Goal: Task Accomplishment & Management: Manage account settings

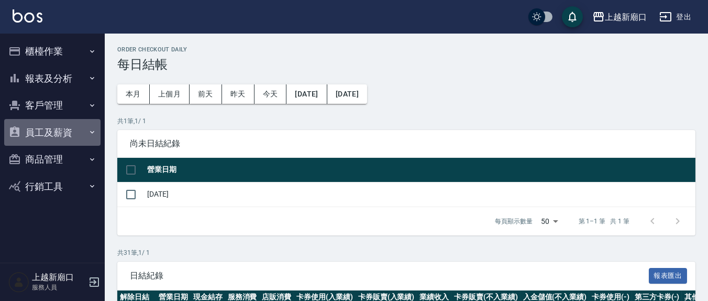
click at [46, 130] on button "員工及薪資" at bounding box center [52, 132] width 96 height 27
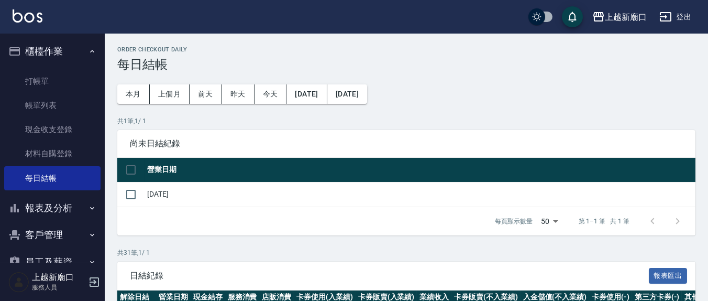
scroll to position [79, 0]
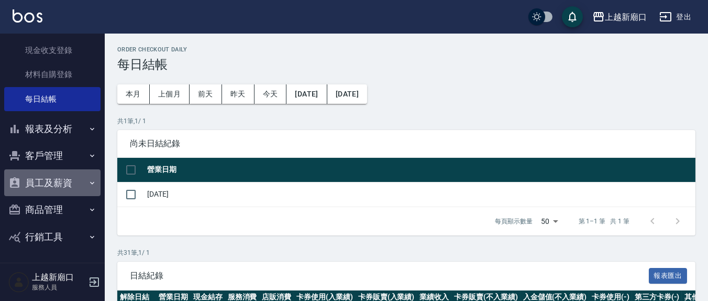
click at [55, 185] on button "員工及薪資" at bounding box center [52, 182] width 96 height 27
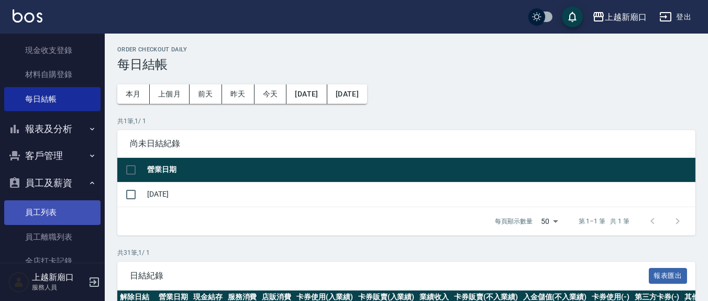
click at [56, 209] on link "員工列表" at bounding box center [52, 212] width 96 height 24
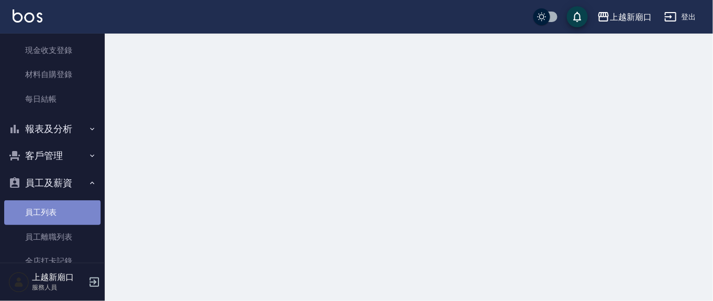
click at [56, 209] on link "員工列表" at bounding box center [52, 212] width 96 height 24
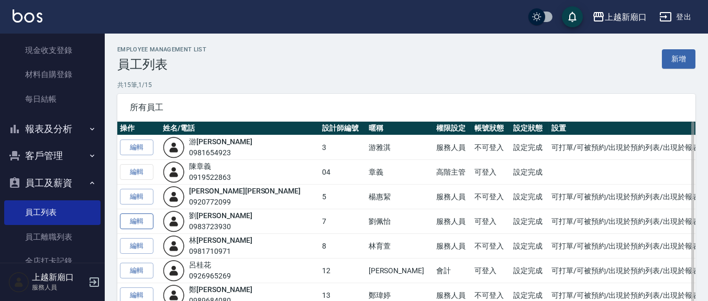
scroll to position [109, 0]
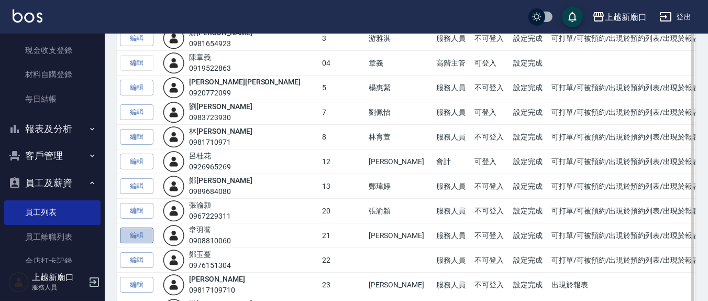
click at [134, 234] on link "編輯" at bounding box center [137, 235] width 34 height 16
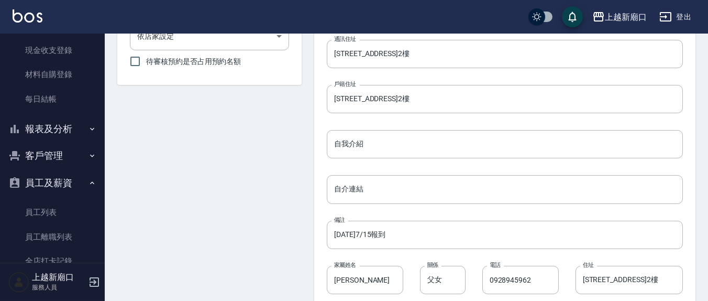
scroll to position [534, 0]
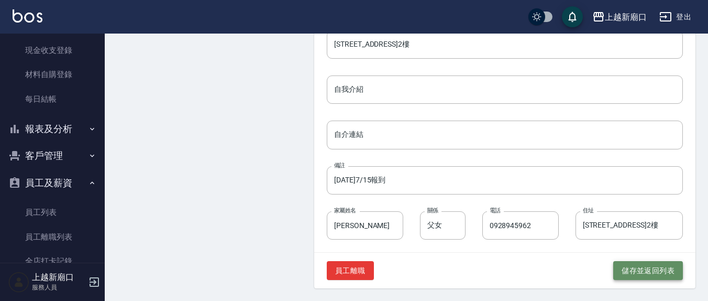
click at [652, 274] on button "儲存並返回列表" at bounding box center [649, 270] width 70 height 19
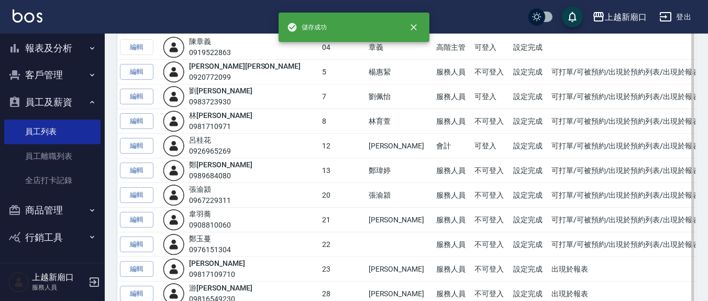
scroll to position [243, 0]
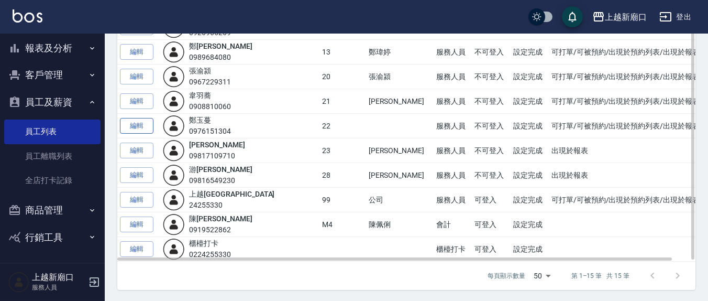
click at [135, 124] on link "編輯" at bounding box center [137, 126] width 34 height 16
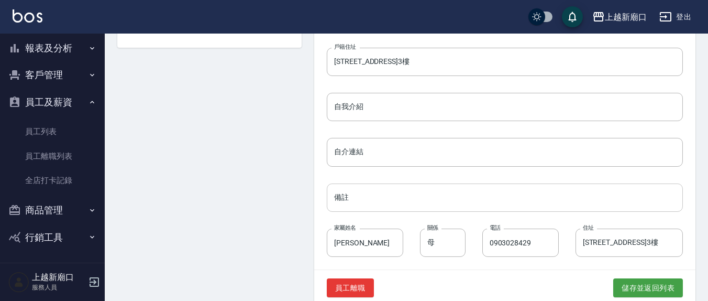
scroll to position [534, 0]
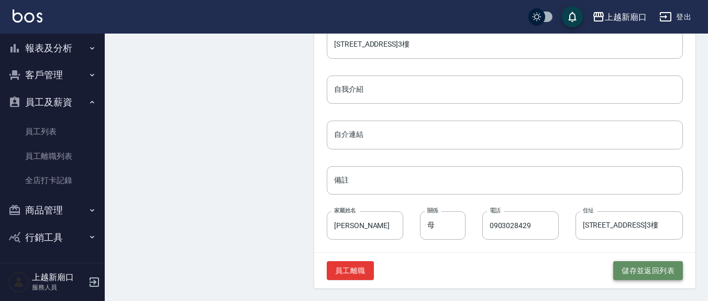
click at [644, 271] on button "儲存並返回列表" at bounding box center [649, 270] width 70 height 19
